Goal: Book appointment/travel/reservation

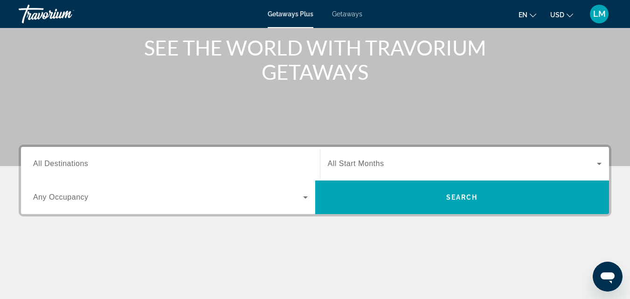
scroll to position [113, 0]
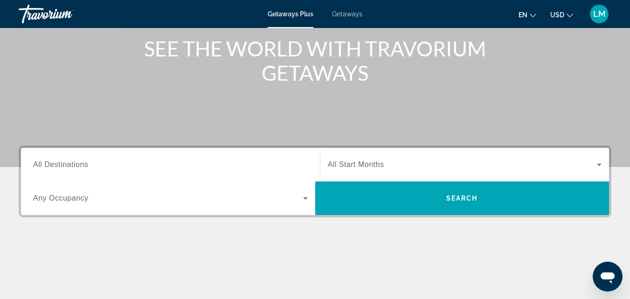
click at [92, 165] on input "Destination All Destinations" at bounding box center [170, 164] width 275 height 11
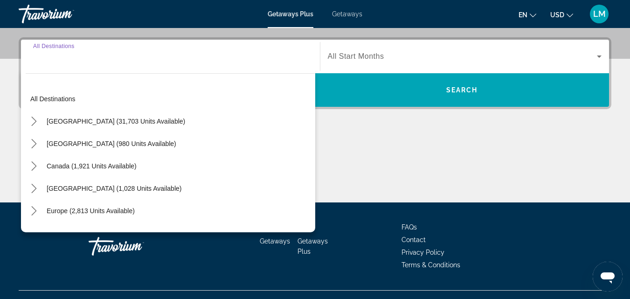
scroll to position [228, 0]
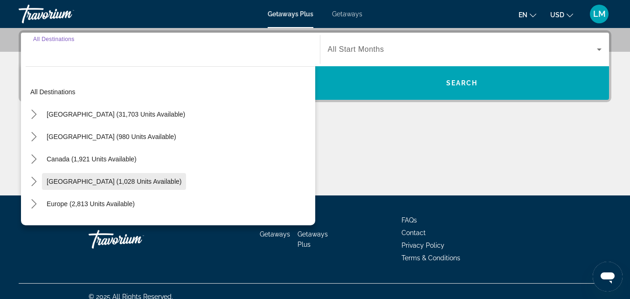
click at [94, 181] on span "Caribbean & Atlantic Islands (1,028 units available)" at bounding box center [114, 181] width 135 height 7
type input "**********"
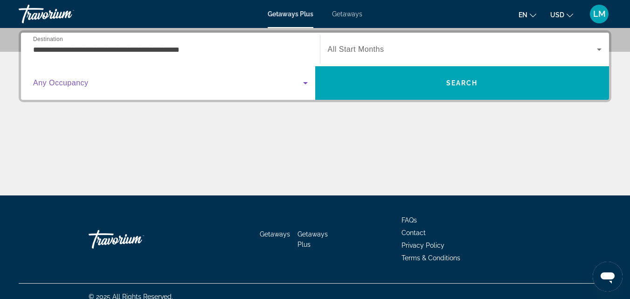
click at [227, 82] on span "Search widget" at bounding box center [168, 82] width 270 height 11
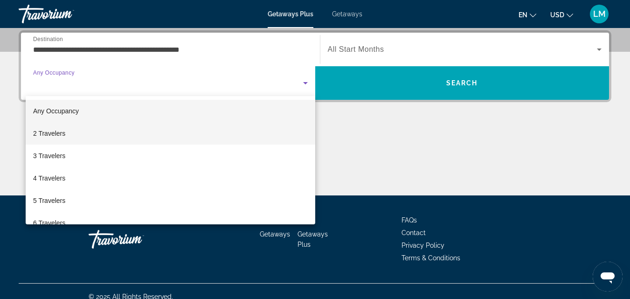
click at [174, 131] on mat-option "2 Travelers" at bounding box center [171, 133] width 290 height 22
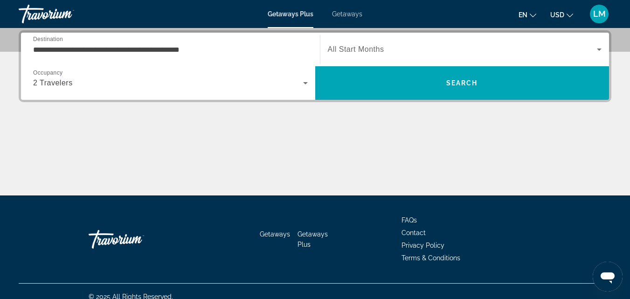
click at [370, 52] on span "All Start Months" at bounding box center [356, 49] width 56 height 8
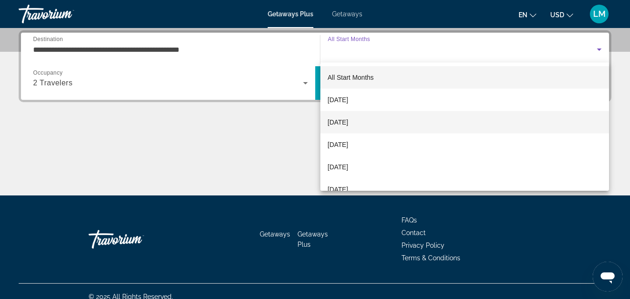
click at [348, 122] on span "November 2025" at bounding box center [338, 122] width 21 height 11
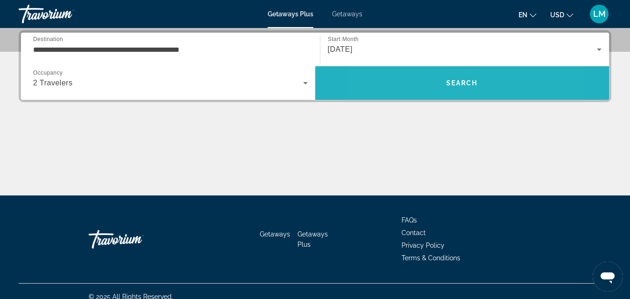
click at [419, 80] on span "Search" at bounding box center [462, 83] width 294 height 22
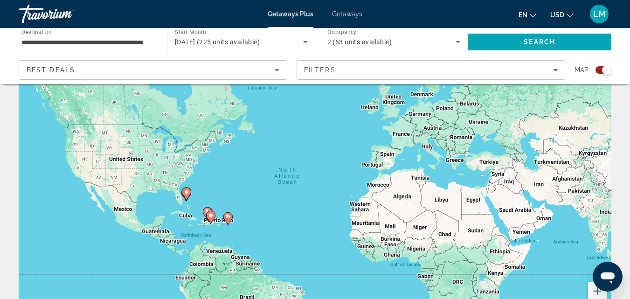
scroll to position [45, 0]
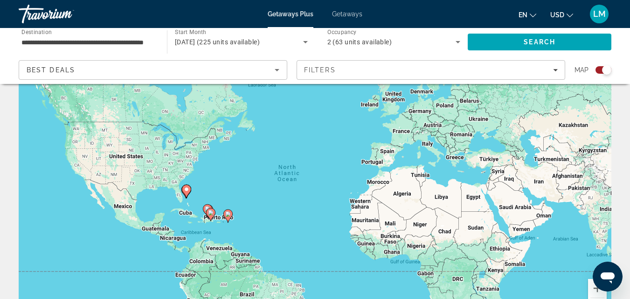
click at [66, 36] on div "**********" at bounding box center [87, 42] width 133 height 27
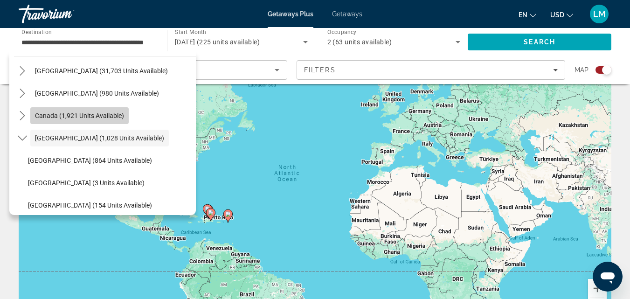
scroll to position [0, 0]
click at [67, 115] on span "Canada (1,921 units available)" at bounding box center [79, 115] width 89 height 7
type input "**********"
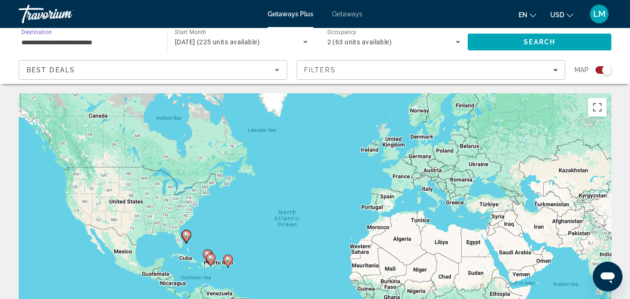
click at [305, 42] on icon "Search widget" at bounding box center [305, 42] width 5 height 2
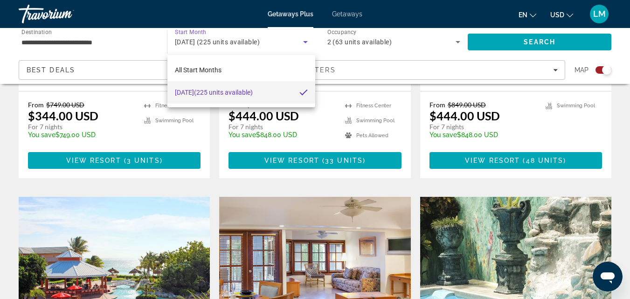
scroll to position [568, 0]
